Goal: Task Accomplishment & Management: Complete application form

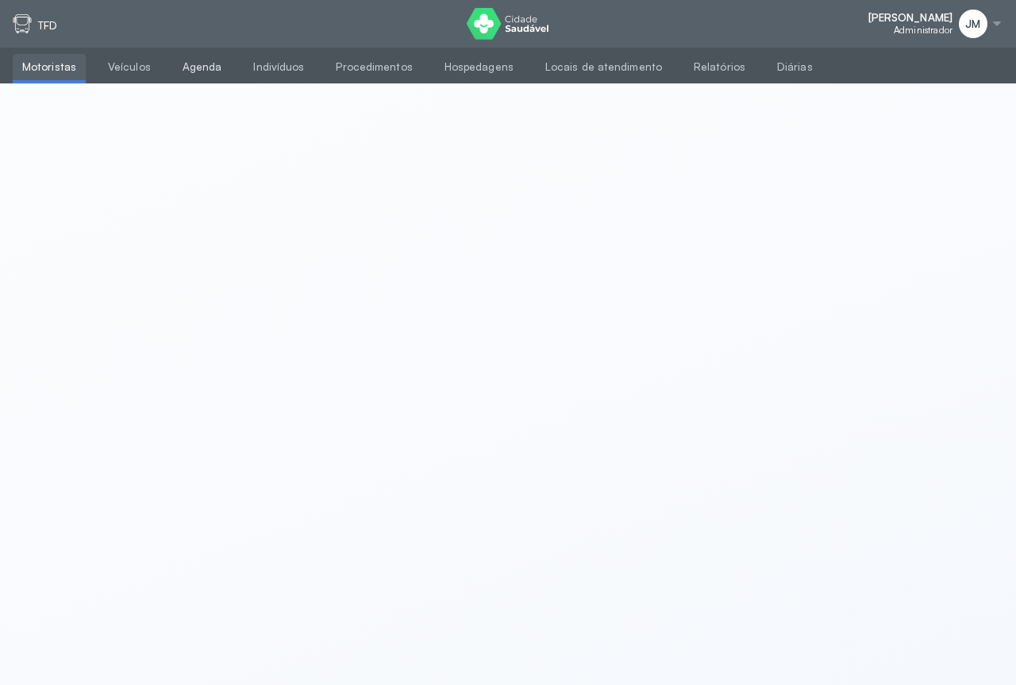
click at [193, 67] on link "Agenda" at bounding box center [202, 67] width 59 height 26
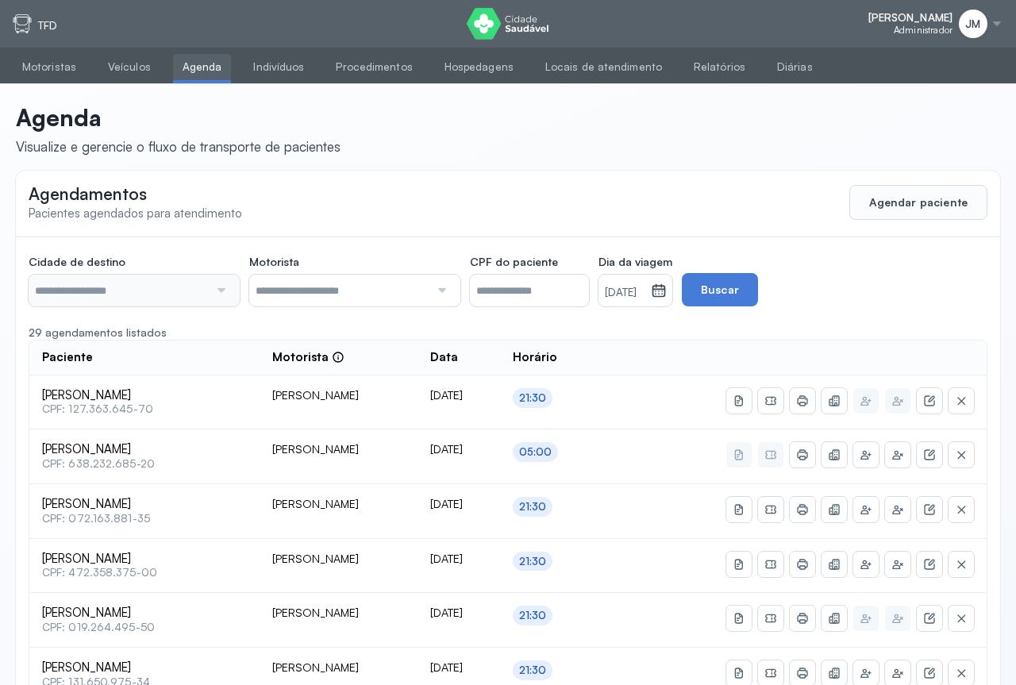
click at [173, 294] on input "text" at bounding box center [119, 291] width 180 height 32
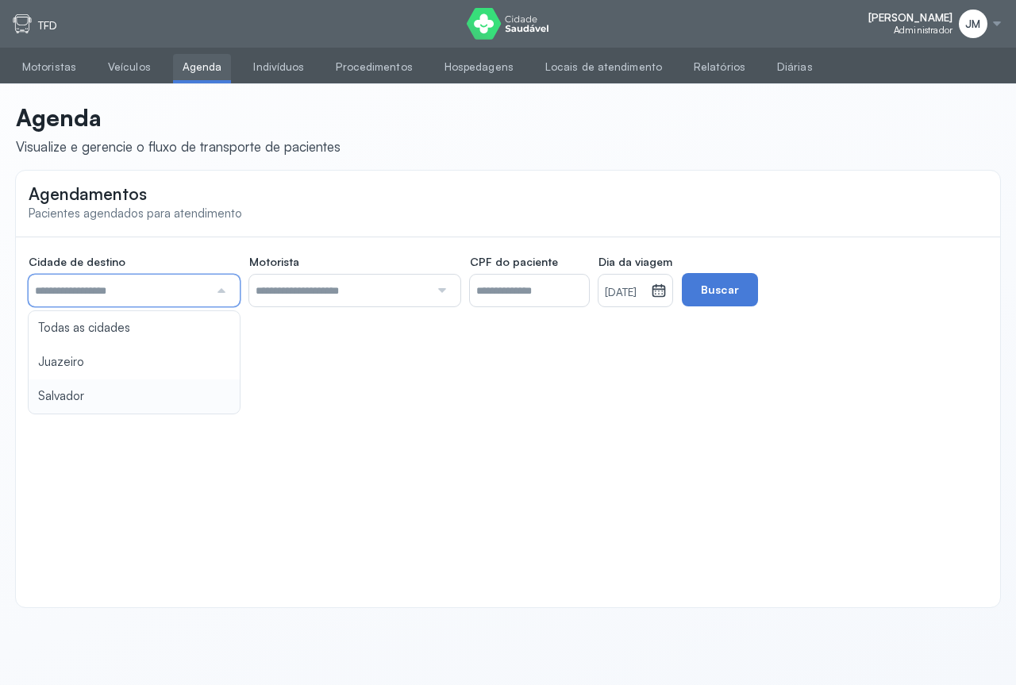
type input "********"
click at [113, 388] on div "Agendamentos Pacientes agendados para atendimento Cidade de destino ******** To…" at bounding box center [508, 389] width 984 height 437
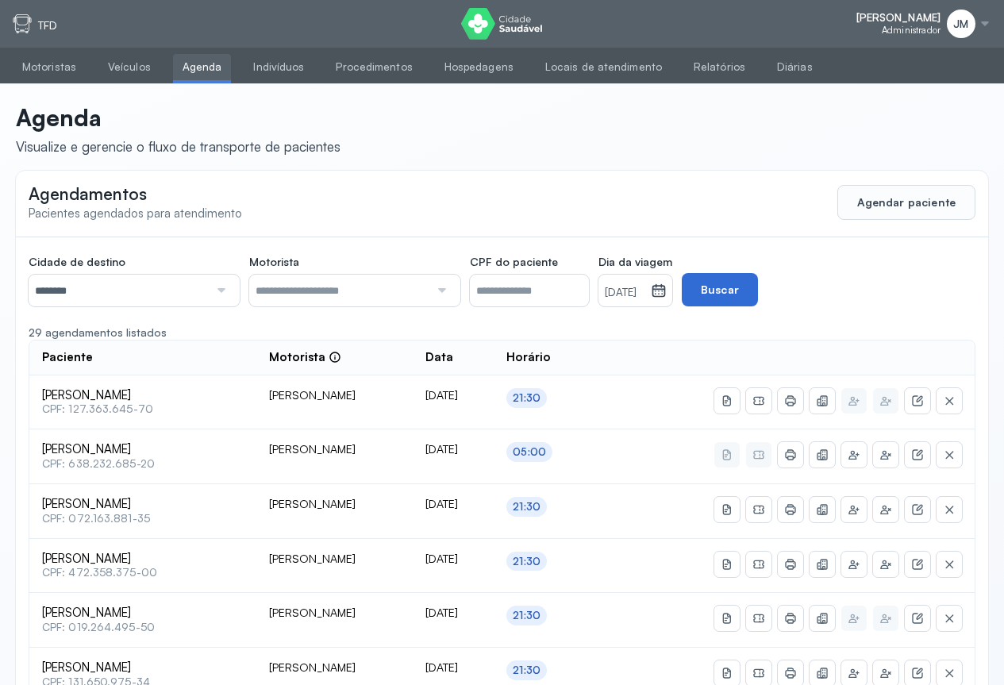
click at [758, 297] on button "Buscar" at bounding box center [720, 289] width 76 height 33
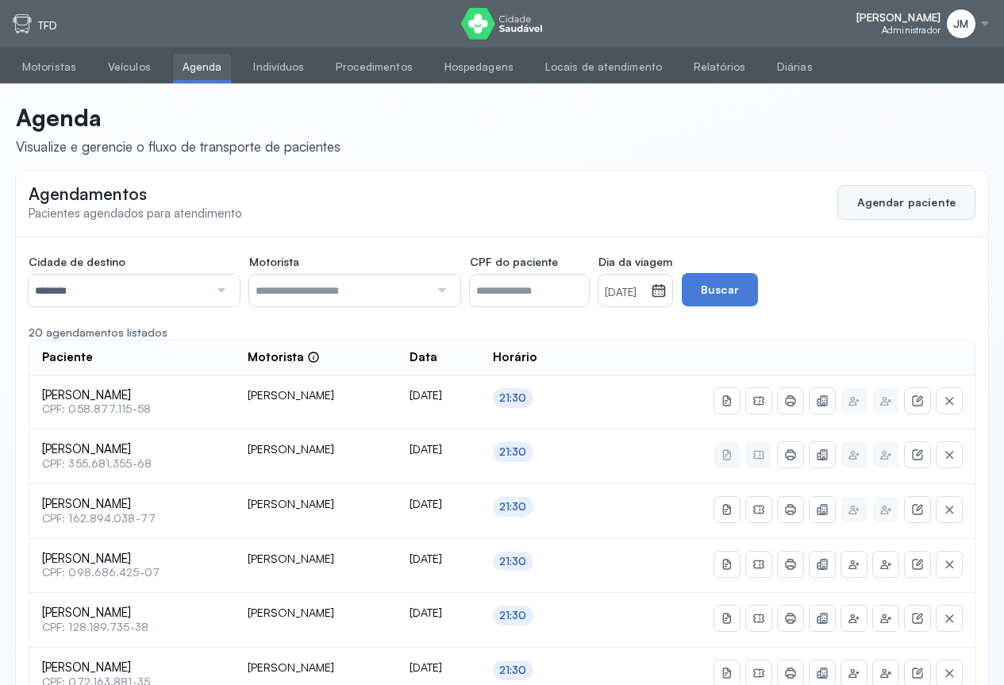
click at [914, 204] on button "Agendar paciente" at bounding box center [906, 202] width 138 height 35
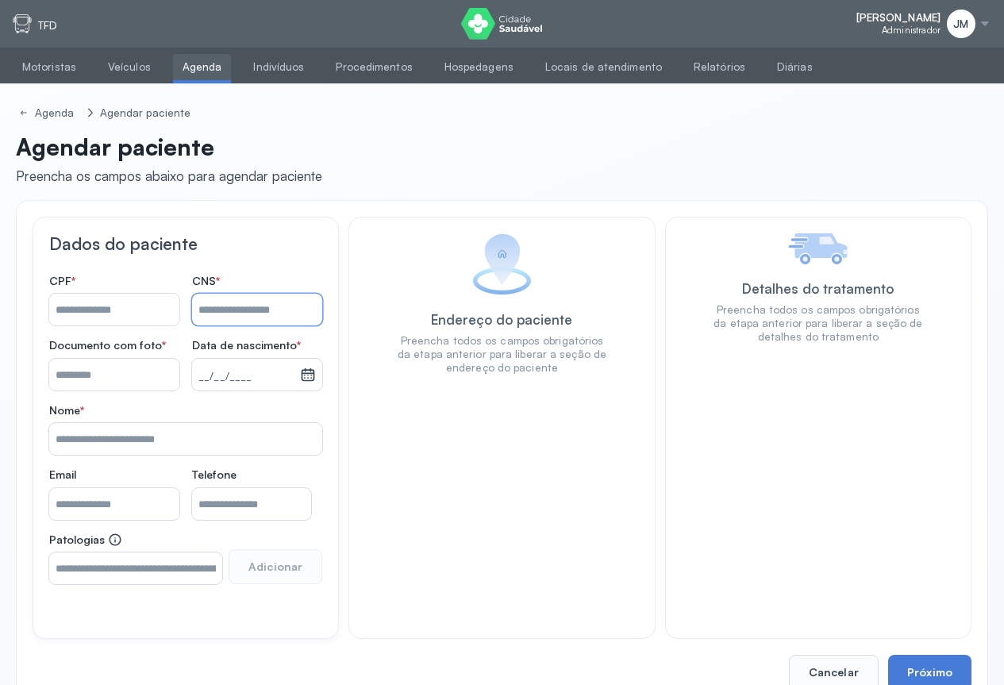
drag, startPoint x: 244, startPoint y: 309, endPoint x: 242, endPoint y: 301, distance: 8.1
click at [244, 309] on input "Nome *" at bounding box center [257, 310] width 130 height 32
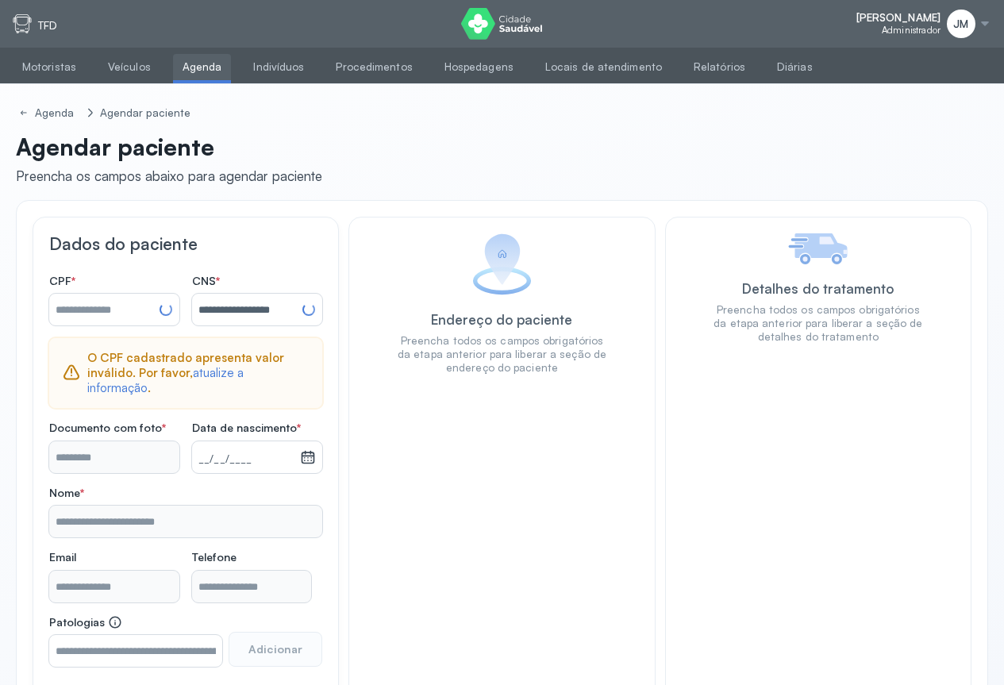
type input "**********"
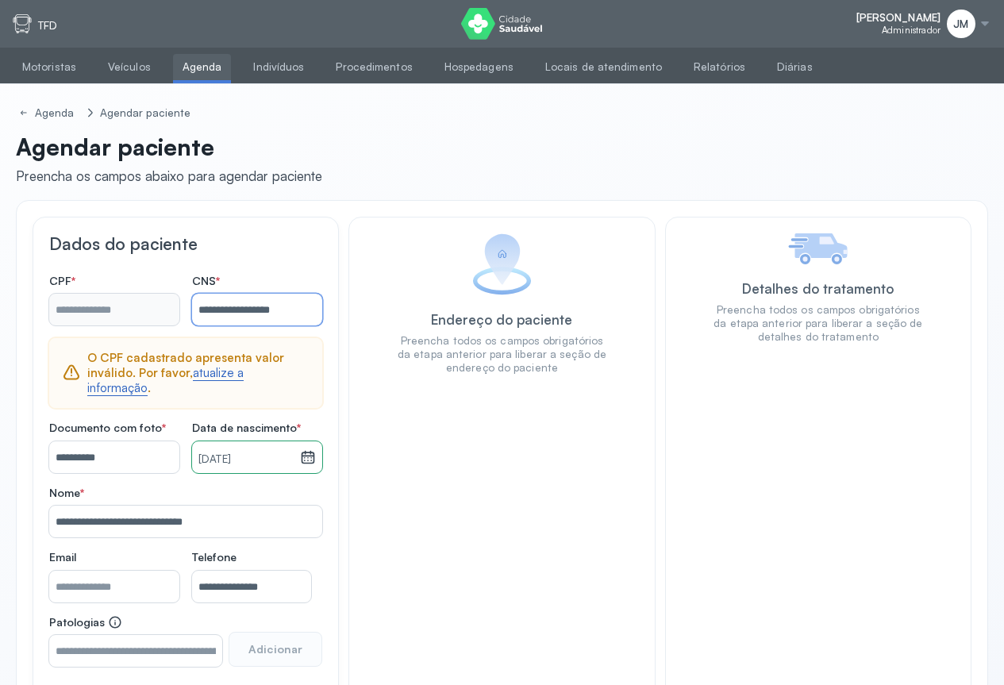
click at [233, 365] on div "atualize a informação" at bounding box center [165, 380] width 156 height 31
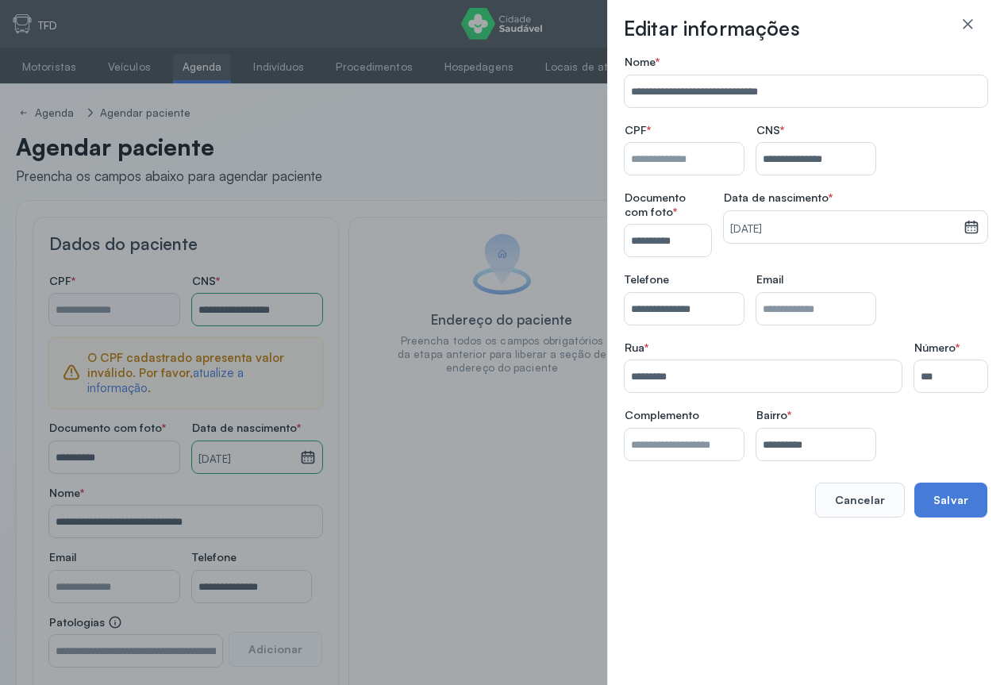
click at [690, 156] on input "Nome *" at bounding box center [684, 159] width 119 height 32
click button "Cancelar" at bounding box center [860, 500] width 90 height 35
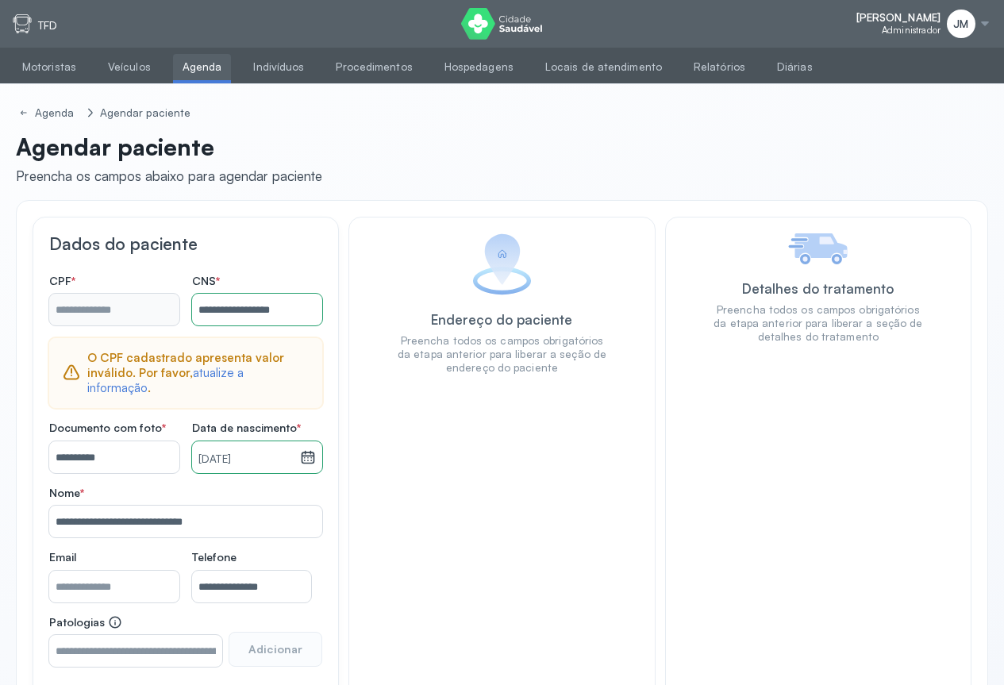
click at [985, 23] on div at bounding box center [985, 23] width 13 height 13
click at [872, 110] on div "Sair" at bounding box center [898, 112] width 74 height 13
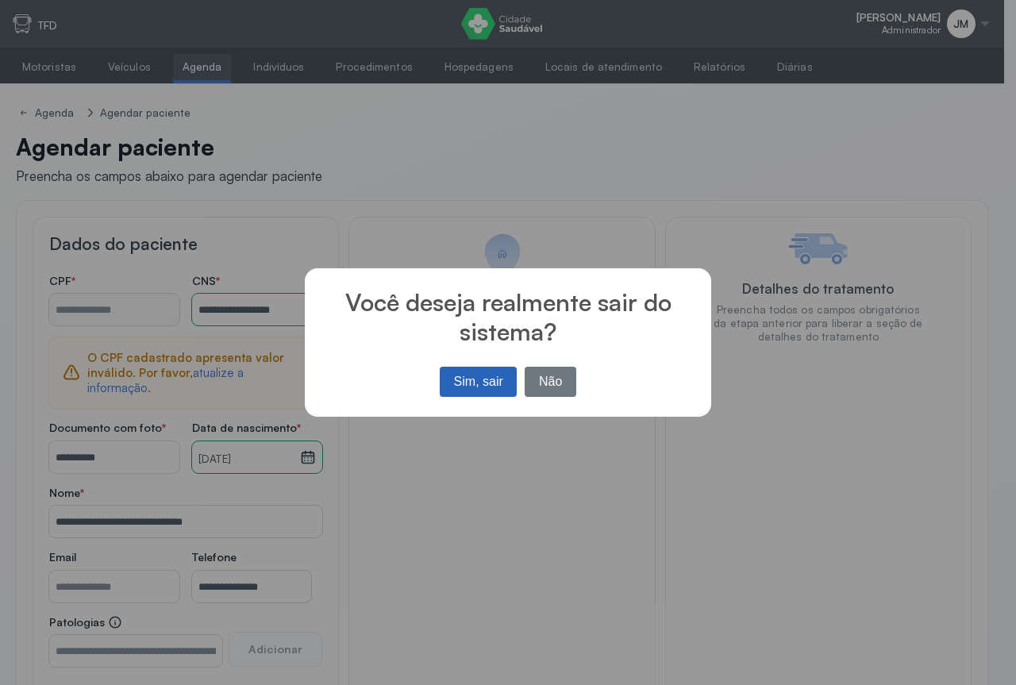
drag, startPoint x: 492, startPoint y: 383, endPoint x: 273, endPoint y: 83, distance: 371.5
click at [492, 382] on button "Sim, sair" at bounding box center [478, 382] width 77 height 30
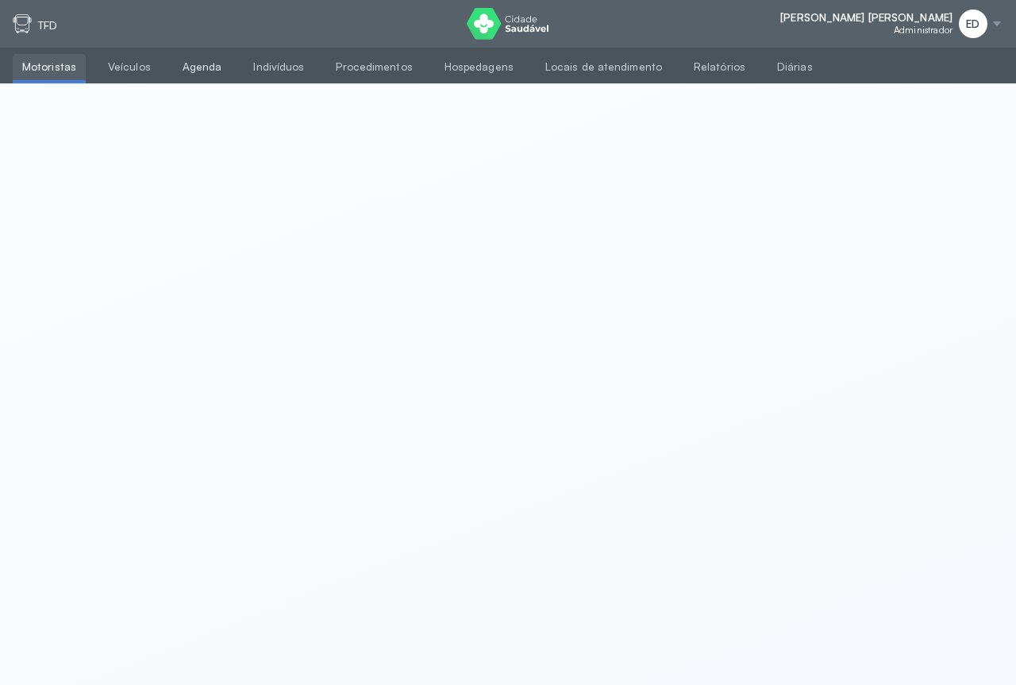
click at [213, 68] on link "Agenda" at bounding box center [202, 67] width 59 height 26
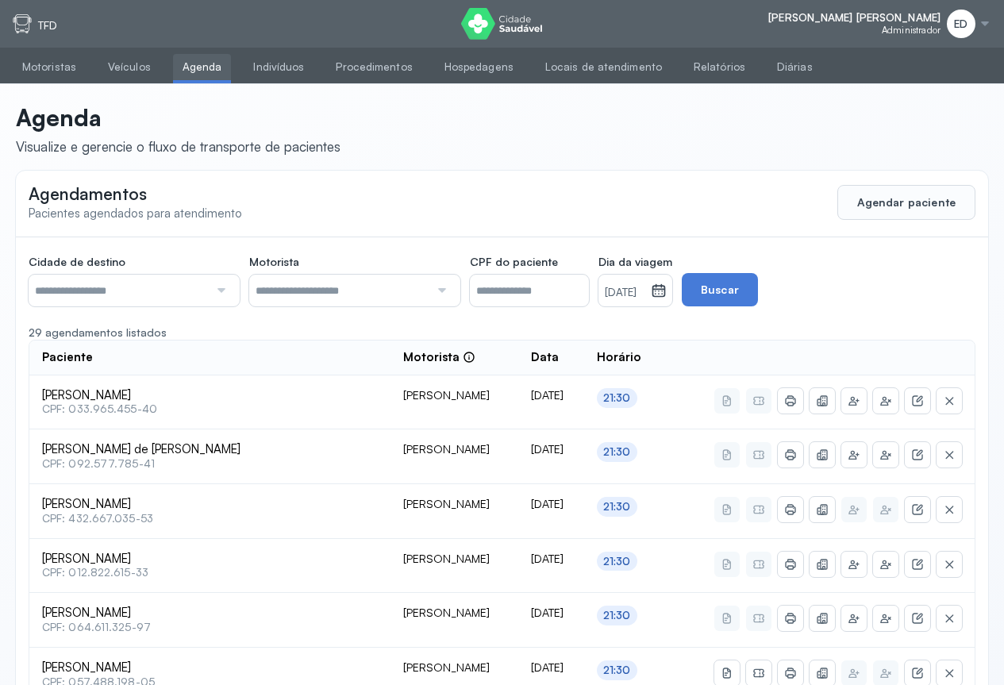
click at [980, 21] on div at bounding box center [985, 23] width 13 height 13
click at [870, 114] on div "Sair" at bounding box center [898, 112] width 74 height 13
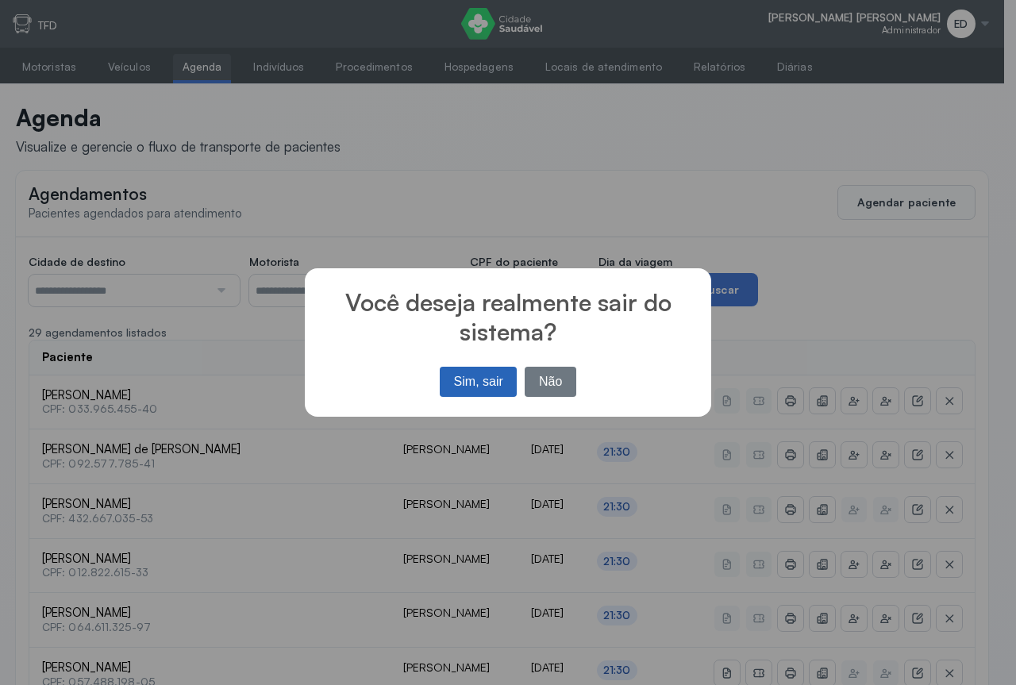
click at [471, 376] on button "Sim, sair" at bounding box center [478, 382] width 77 height 30
